Goal: Book appointment/travel/reservation

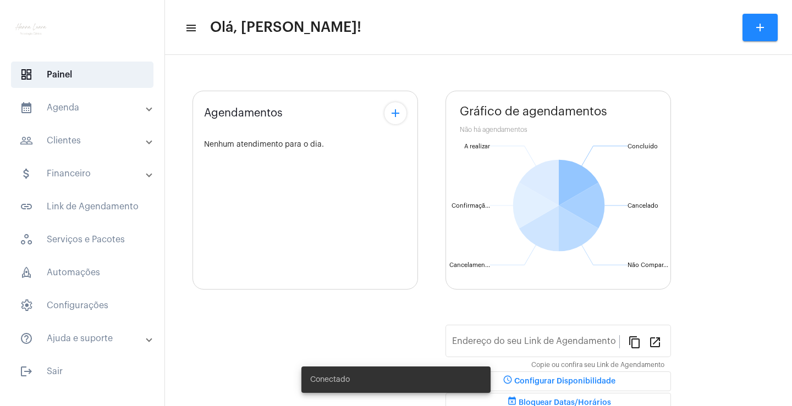
type input "[URL][DOMAIN_NAME]"
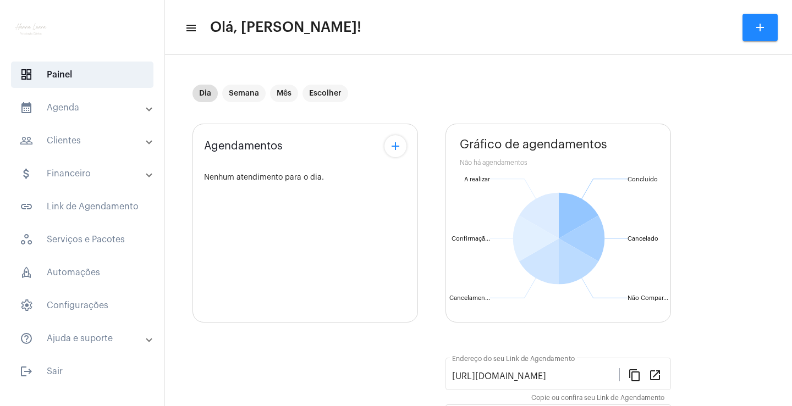
click at [114, 106] on mat-panel-title "calendar_month_outlined Agenda" at bounding box center [83, 107] width 127 height 13
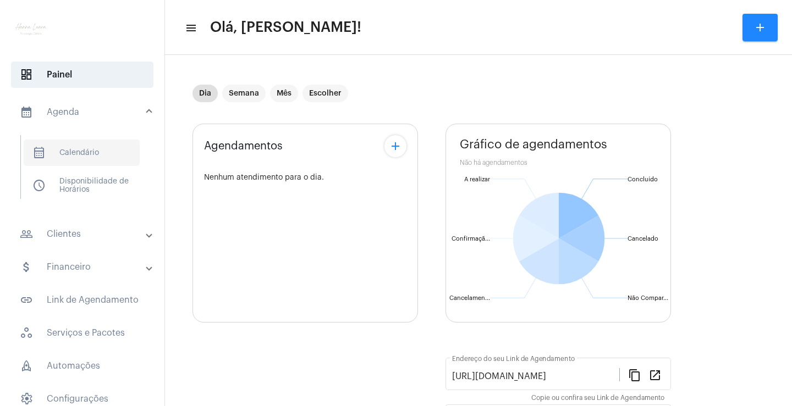
click at [97, 142] on span "calendar_month_outlined Calendário" at bounding box center [82, 153] width 116 height 26
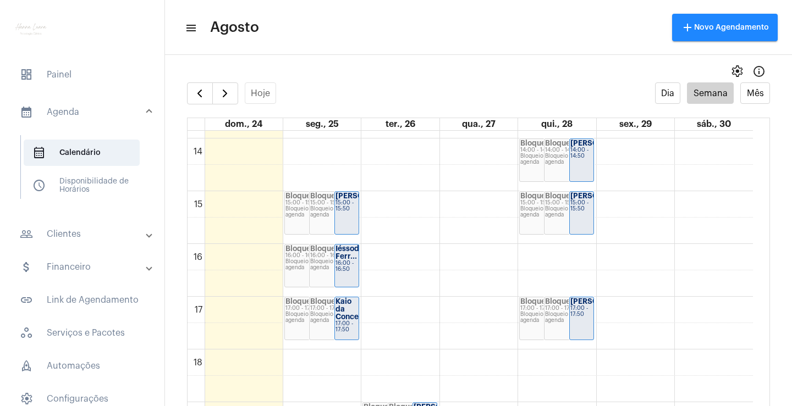
scroll to position [750, 0]
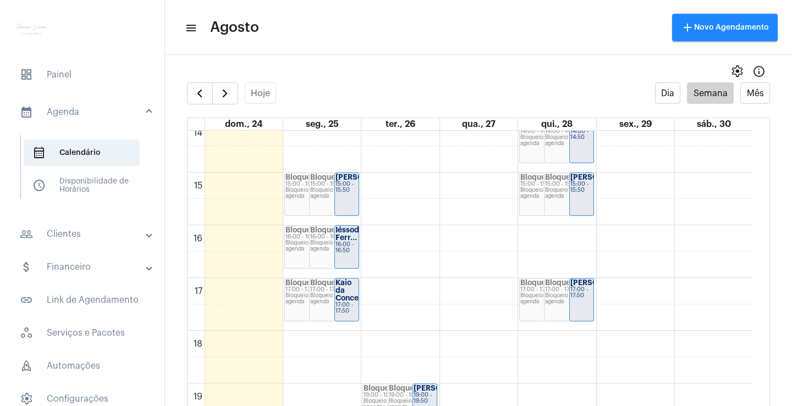
click at [578, 238] on div "00 01 02 03 04 05 06 07 08 09 10 11 12 13 14 15 16 17 18 19 20 21 22 23 Bloquei…" at bounding box center [469, 14] width 565 height 1267
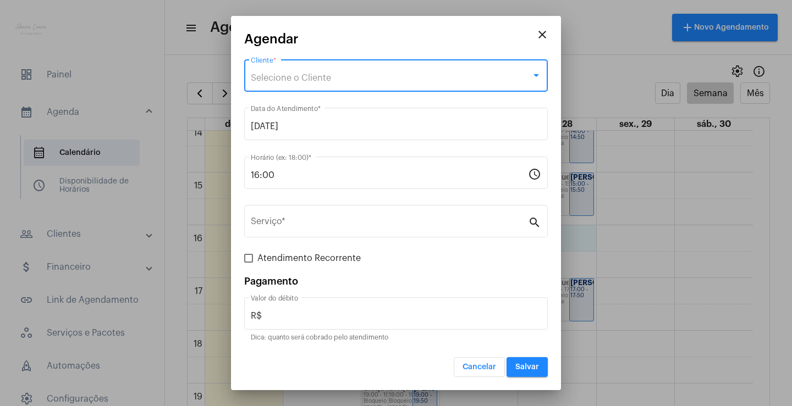
click at [330, 76] on span "Selecione o Cliente" at bounding box center [291, 78] width 80 height 9
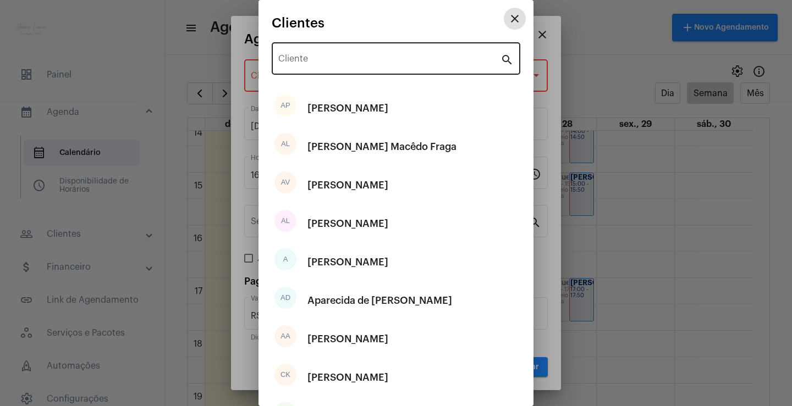
click at [317, 68] on div "Cliente" at bounding box center [389, 57] width 222 height 35
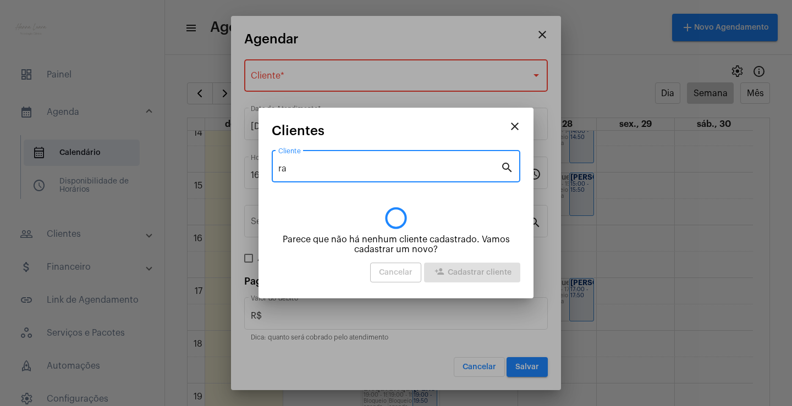
type input "r"
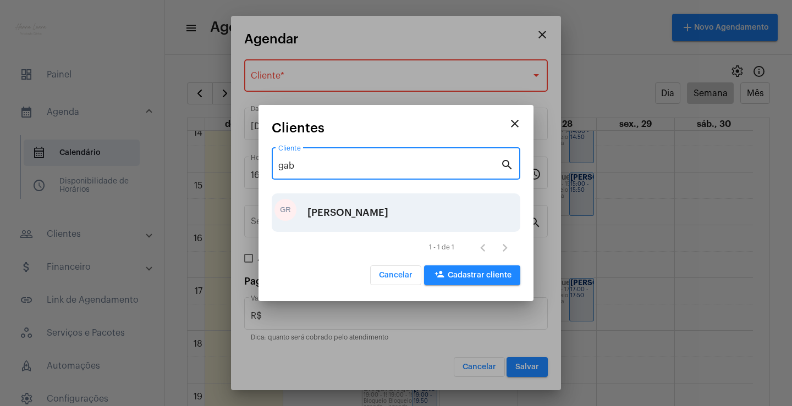
type input "gab"
click at [367, 211] on div "[PERSON_NAME]" at bounding box center [347, 212] width 81 height 33
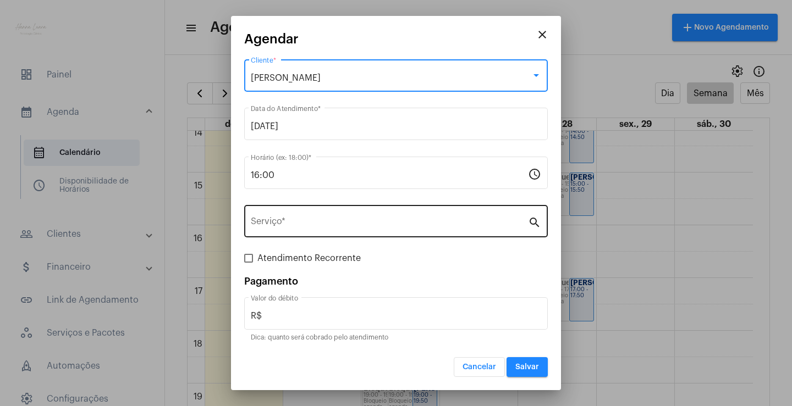
click at [364, 215] on div "Serviço *" at bounding box center [389, 220] width 277 height 35
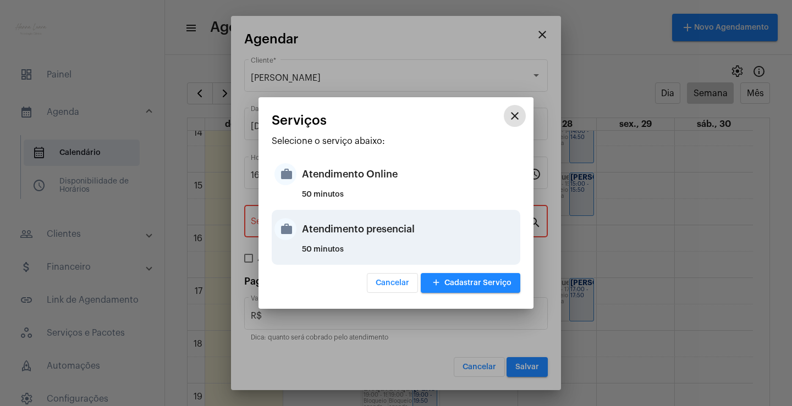
click at [377, 233] on div "Atendimento presencial" at bounding box center [410, 229] width 216 height 33
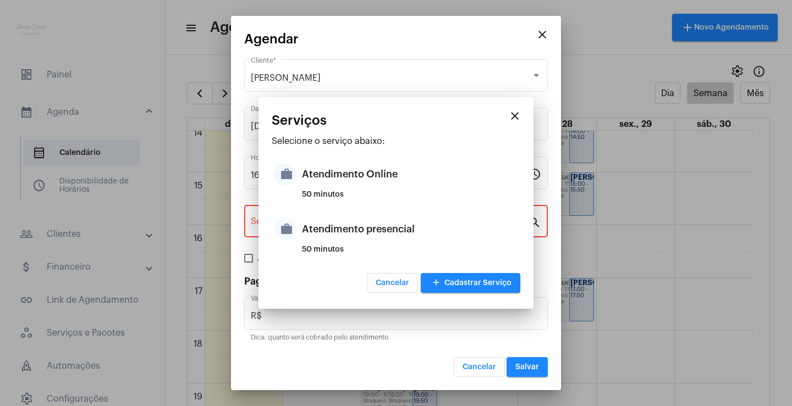
type input "Atendimento presencial"
type input "R$ 0"
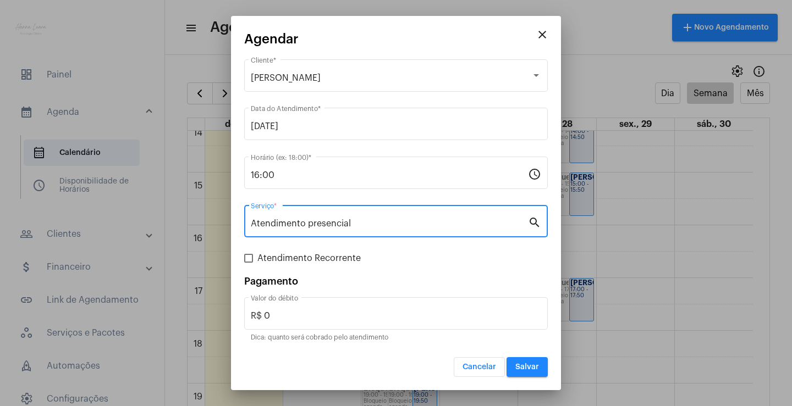
click at [248, 258] on span at bounding box center [248, 258] width 9 height 9
click at [248, 263] on input "Atendimento Recorrente" at bounding box center [248, 263] width 1 height 1
checkbox input "true"
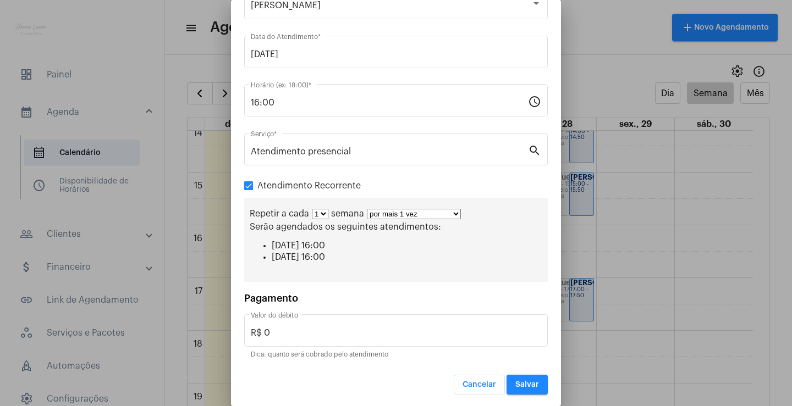
scroll to position [58, 0]
click at [431, 213] on select "por mais 1 vez por mais 2 vezes por mais 3 vezes por mais 4 vezes por mais 5 ve…" at bounding box center [414, 212] width 94 height 10
select select "10: 0"
click at [367, 207] on select "por mais 1 vez por mais 2 vezes por mais 3 vezes por mais 4 vezes por mais 5 ve…" at bounding box center [414, 212] width 94 height 10
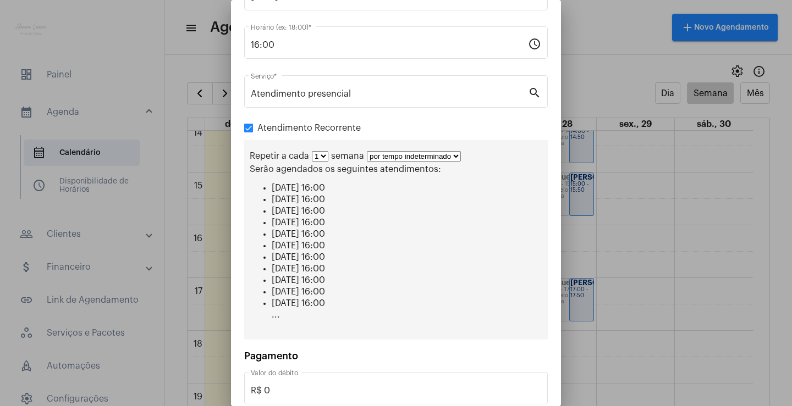
scroll to position [174, 0]
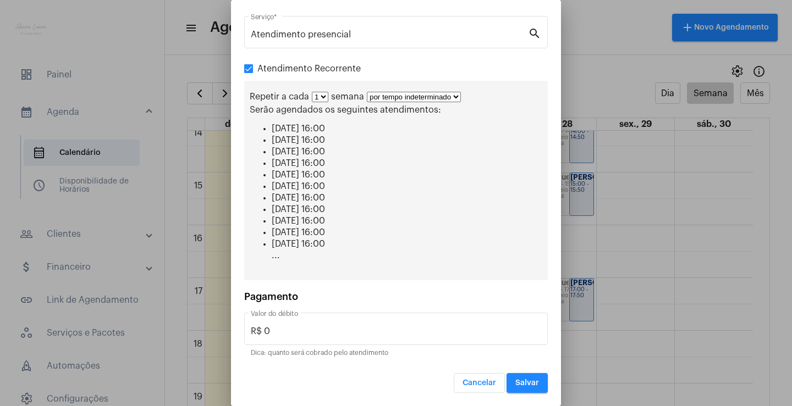
click at [528, 381] on span "Salvar" at bounding box center [527, 383] width 24 height 8
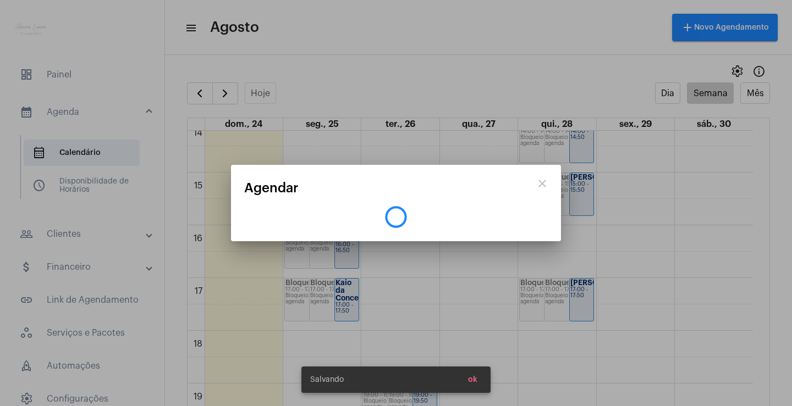
scroll to position [0, 0]
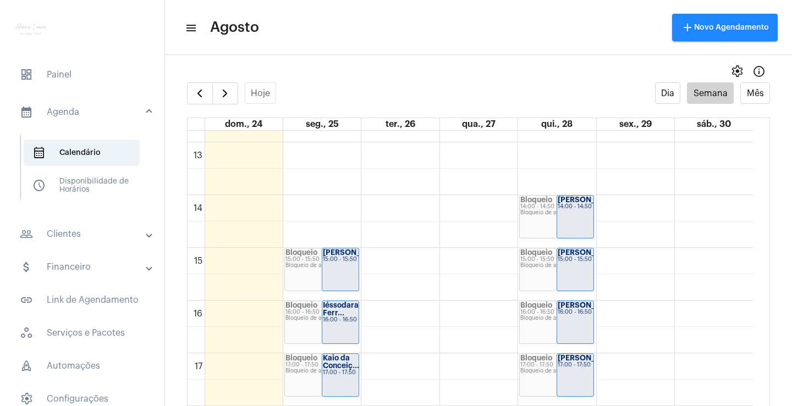
scroll to position [695, 0]
